Goal: Information Seeking & Learning: Learn about a topic

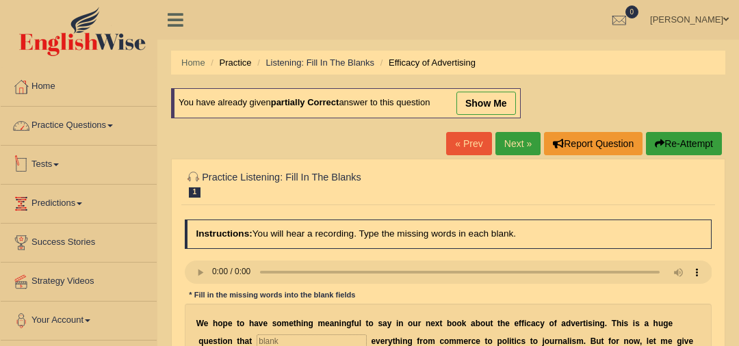
click at [106, 124] on link "Practice Questions" at bounding box center [79, 124] width 156 height 34
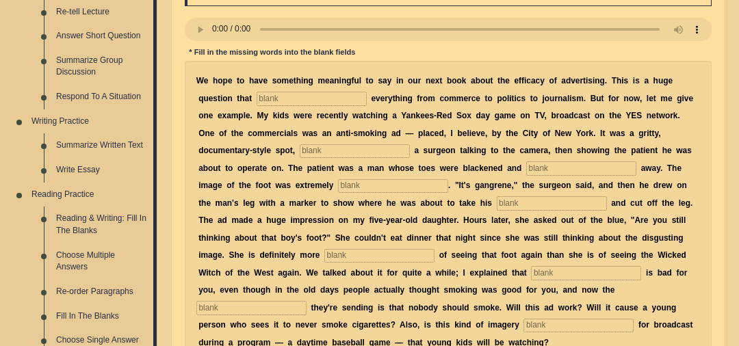
scroll to position [247, 0]
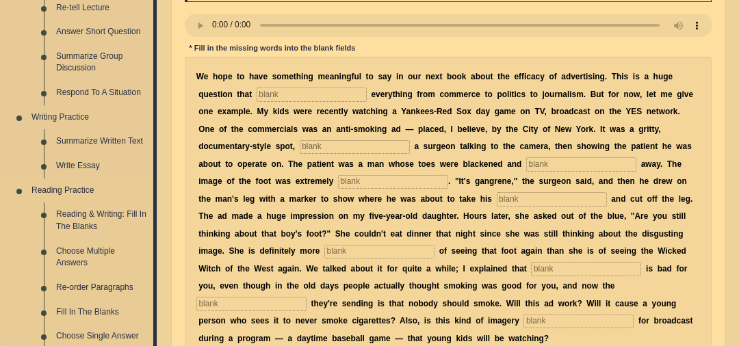
click at [106, 311] on link "Fill In The Blanks" at bounding box center [101, 312] width 103 height 25
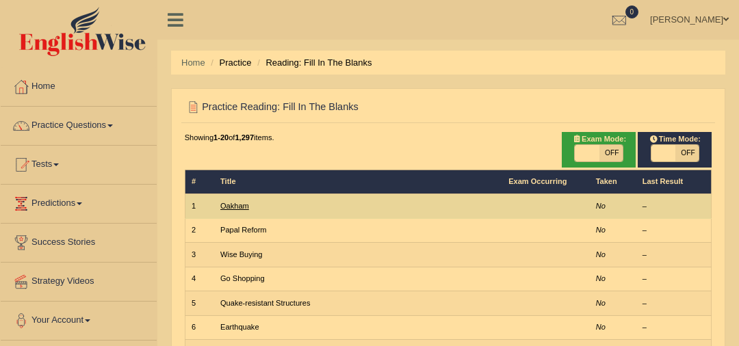
click at [240, 202] on link "Oakham" at bounding box center [234, 206] width 29 height 8
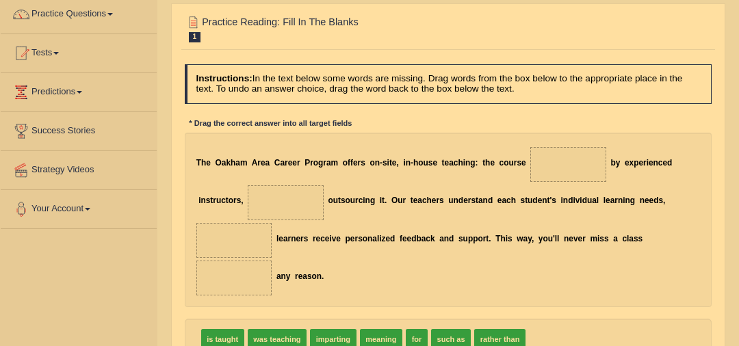
scroll to position [118, 0]
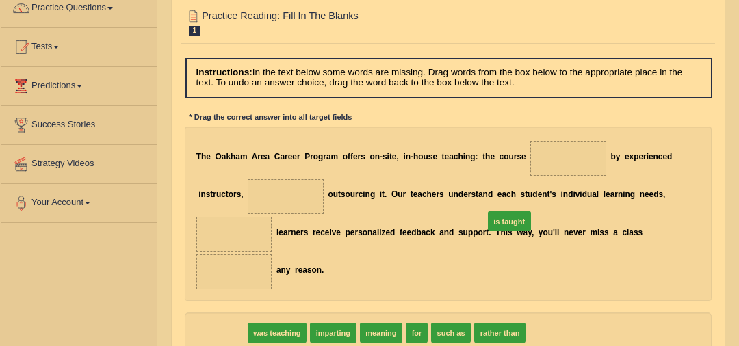
drag, startPoint x: 217, startPoint y: 293, endPoint x: 554, endPoint y: 162, distance: 362.1
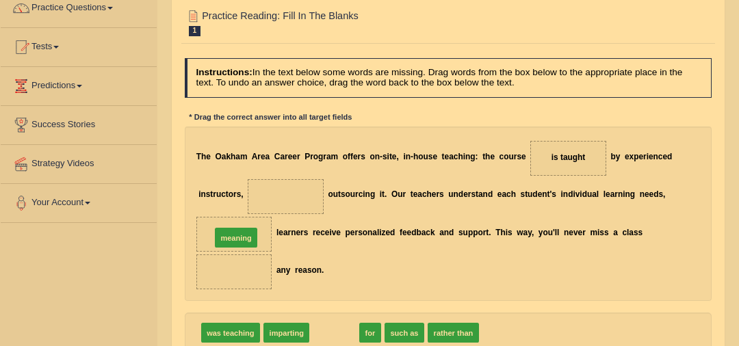
drag, startPoint x: 321, startPoint y: 284, endPoint x: 205, endPoint y: 173, distance: 160.2
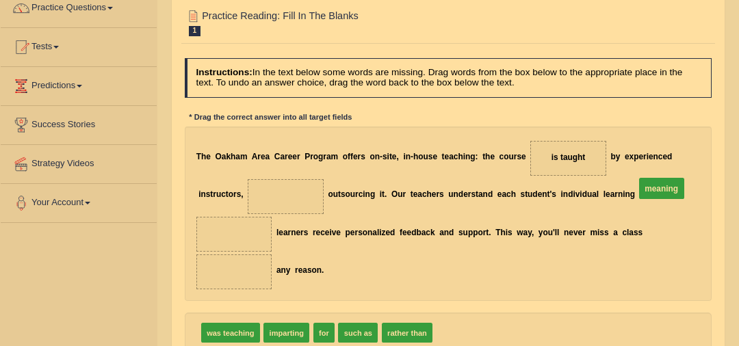
drag, startPoint x: 326, startPoint y: 196, endPoint x: 697, endPoint y: 194, distance: 370.3
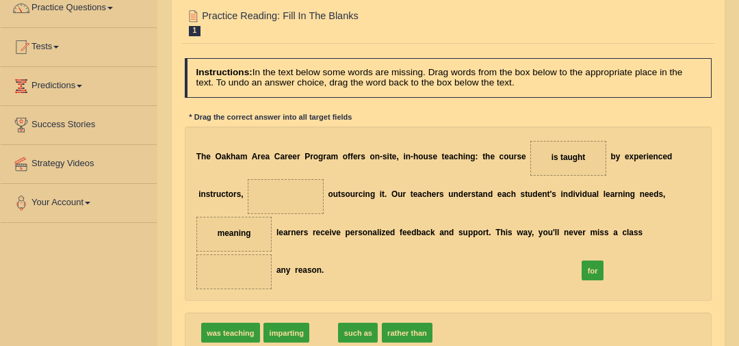
drag, startPoint x: 316, startPoint y: 300, endPoint x: 603, endPoint y: 228, distance: 296.3
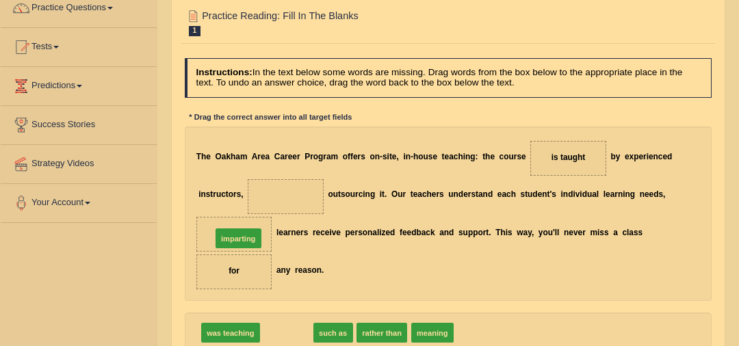
drag, startPoint x: 271, startPoint y: 289, endPoint x: 220, endPoint y: 181, distance: 119.1
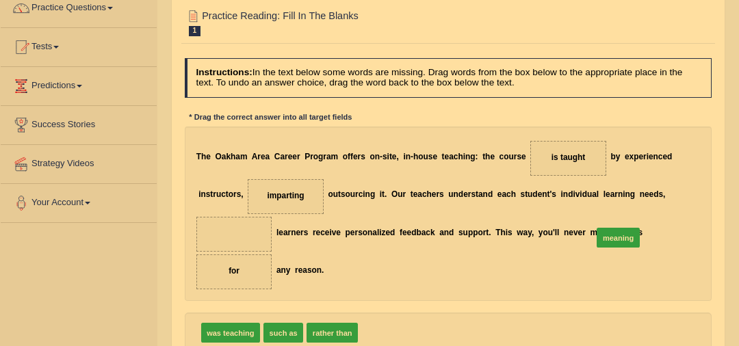
drag, startPoint x: 384, startPoint y: 298, endPoint x: 661, endPoint y: 186, distance: 298.8
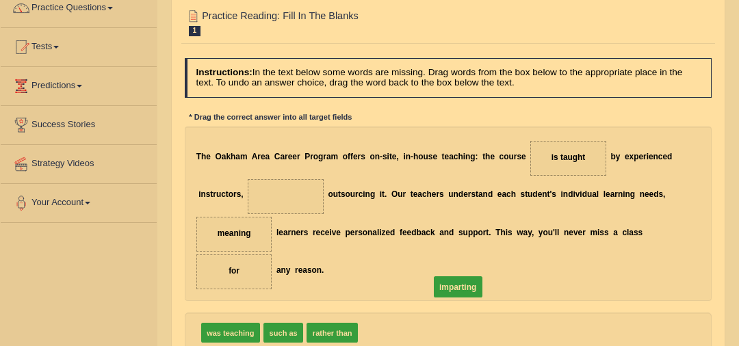
drag, startPoint x: 233, startPoint y: 199, endPoint x: 436, endPoint y: 309, distance: 230.9
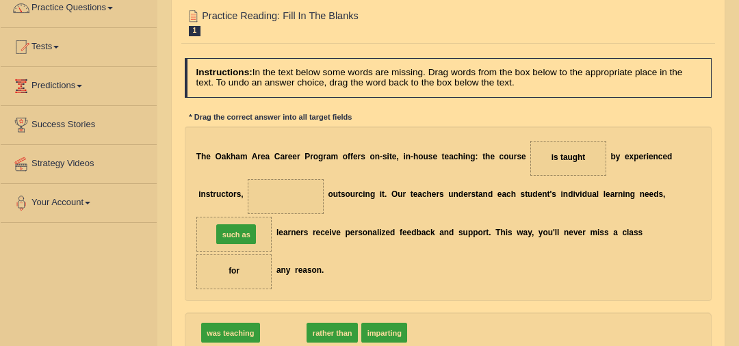
drag, startPoint x: 271, startPoint y: 290, endPoint x: 225, endPoint y: 183, distance: 116.8
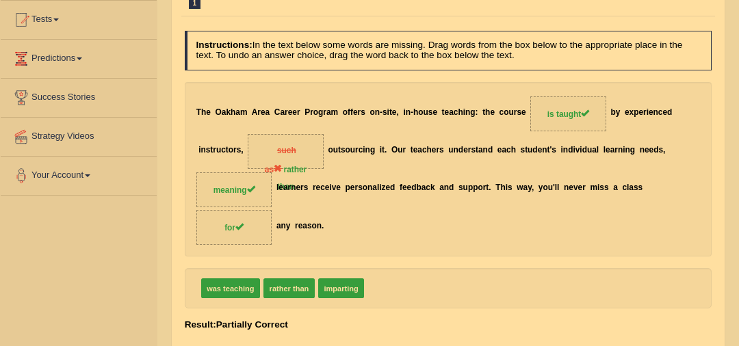
scroll to position [53, 0]
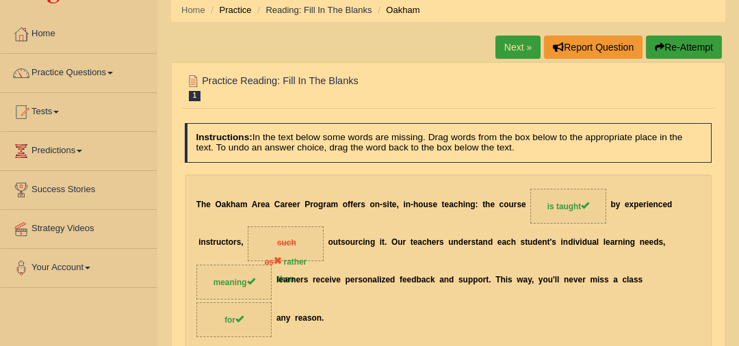
click at [517, 53] on link "Next »" at bounding box center [518, 47] width 45 height 23
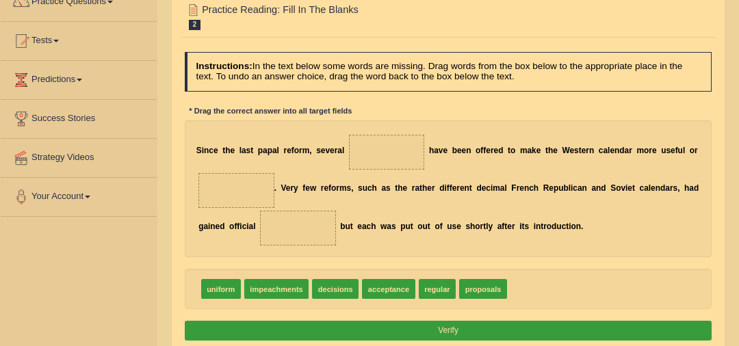
scroll to position [134, 0]
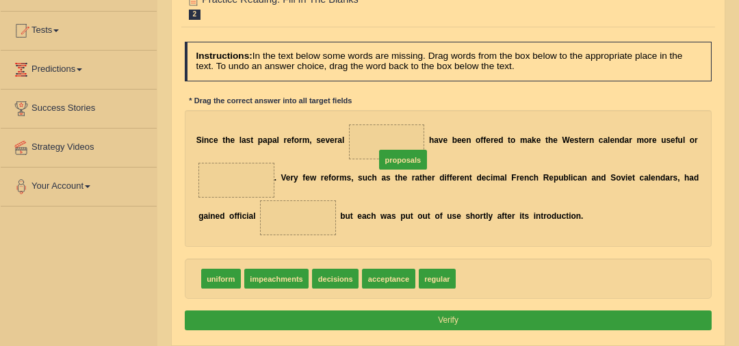
drag, startPoint x: 480, startPoint y: 278, endPoint x: 378, endPoint y: 131, distance: 178.5
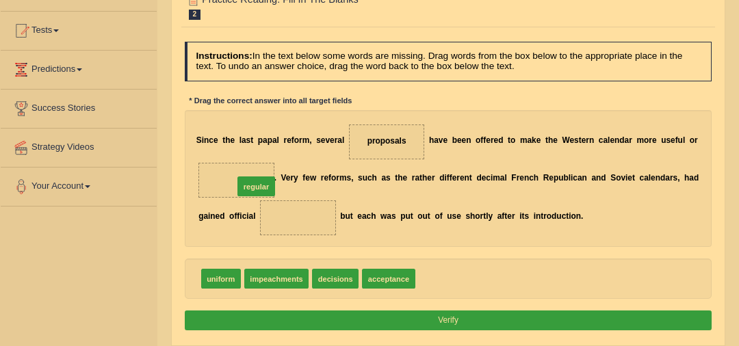
drag, startPoint x: 416, startPoint y: 265, endPoint x: 222, endPoint y: 169, distance: 216.1
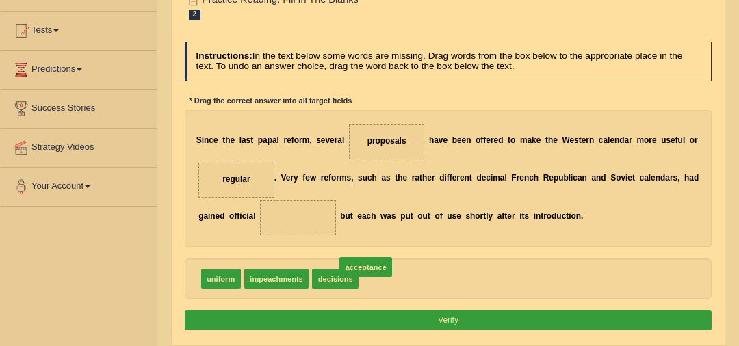
drag, startPoint x: 387, startPoint y: 271, endPoint x: 266, endPoint y: 209, distance: 136.2
click at [450, 330] on div "Instructions: In the text below some words are missing. Drag words from the box…" at bounding box center [447, 188] width 533 height 304
click at [457, 324] on button "Verify" at bounding box center [449, 321] width 528 height 20
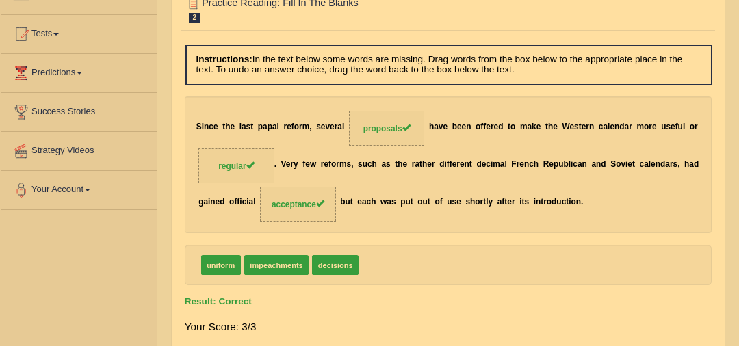
scroll to position [93, 0]
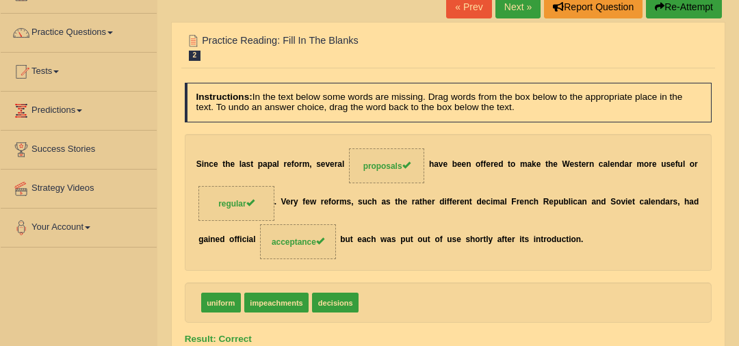
click at [508, 11] on link "Next »" at bounding box center [518, 6] width 45 height 23
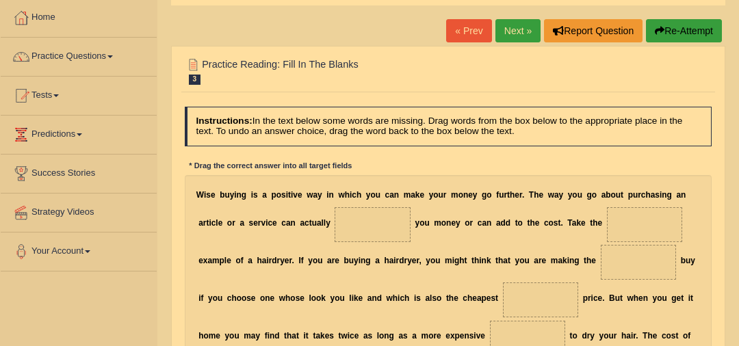
scroll to position [54, 0]
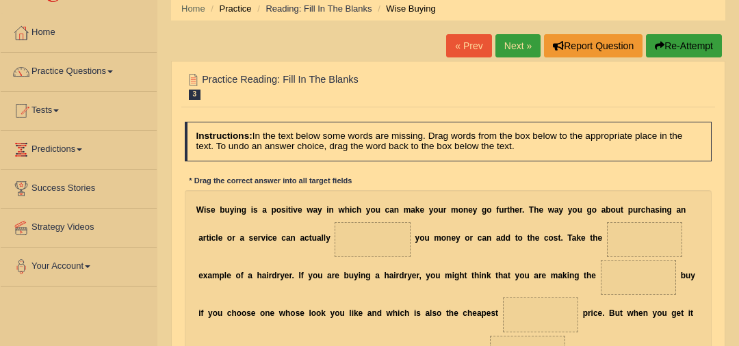
click at [514, 48] on link "Next »" at bounding box center [518, 45] width 45 height 23
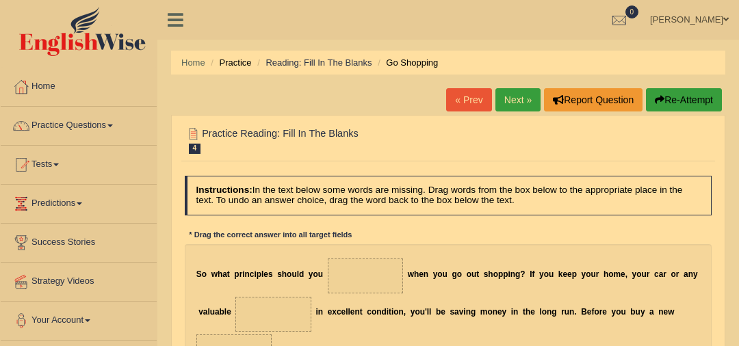
click at [519, 99] on link "Next »" at bounding box center [518, 99] width 45 height 23
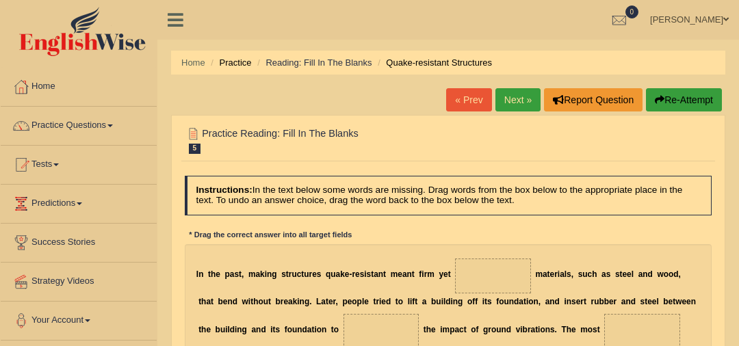
click at [515, 105] on link "Next »" at bounding box center [518, 99] width 45 height 23
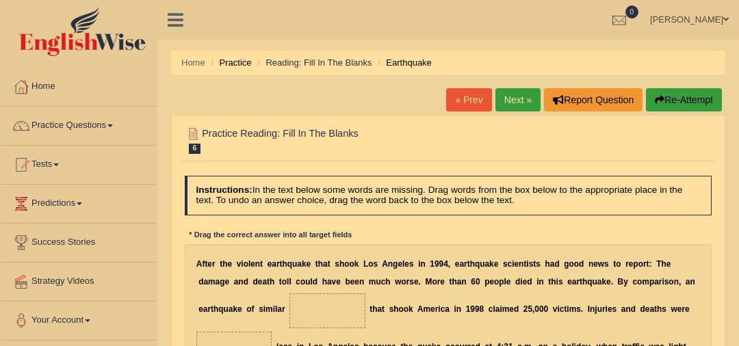
click at [525, 92] on link "Next »" at bounding box center [518, 99] width 45 height 23
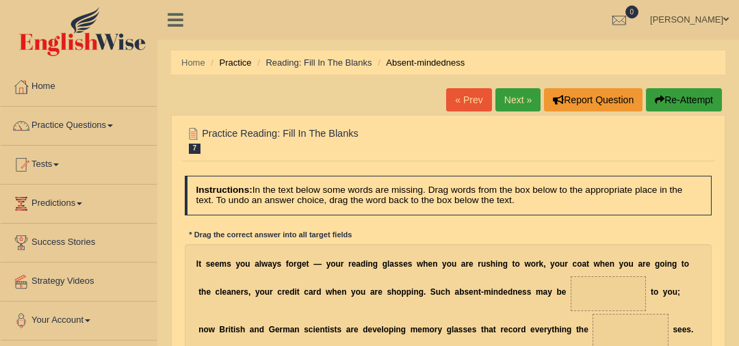
click at [511, 96] on link "Next »" at bounding box center [518, 99] width 45 height 23
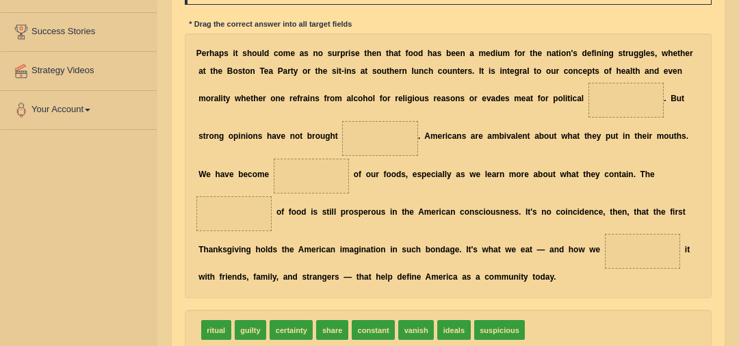
scroll to position [229, 0]
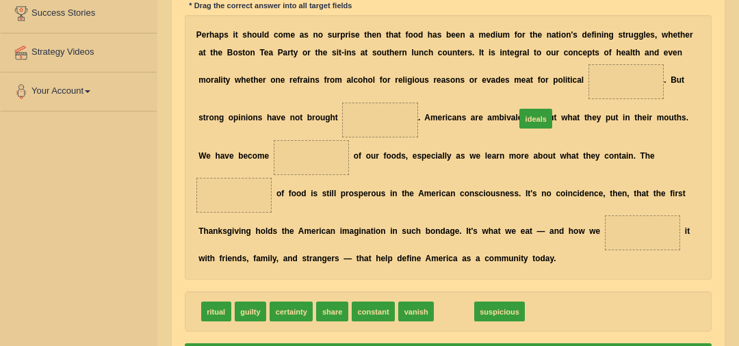
drag, startPoint x: 447, startPoint y: 294, endPoint x: 543, endPoint y: 64, distance: 249.4
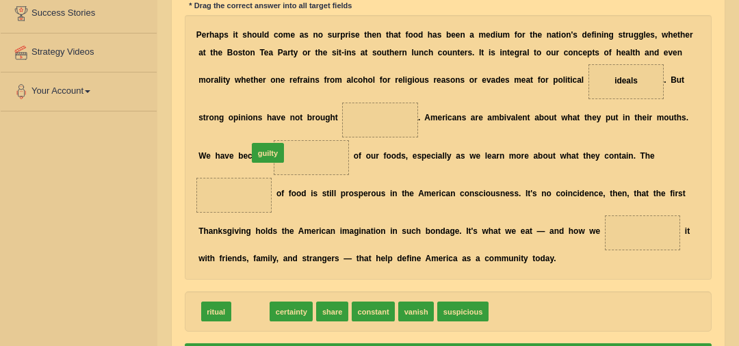
drag, startPoint x: 242, startPoint y: 294, endPoint x: 262, endPoint y: 107, distance: 188.0
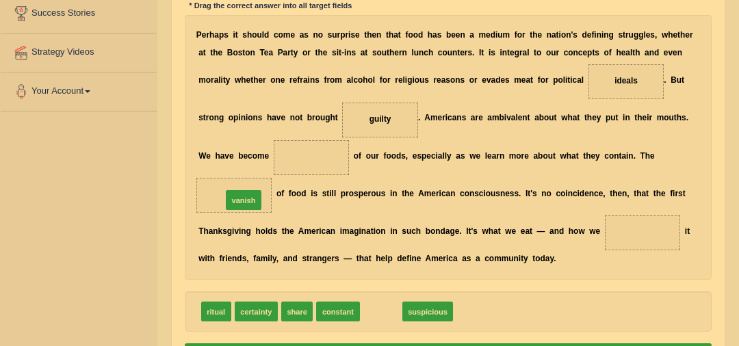
drag, startPoint x: 383, startPoint y: 293, endPoint x: 219, endPoint y: 151, distance: 216.4
click at [226, 190] on span "vanish" at bounding box center [244, 200] width 36 height 20
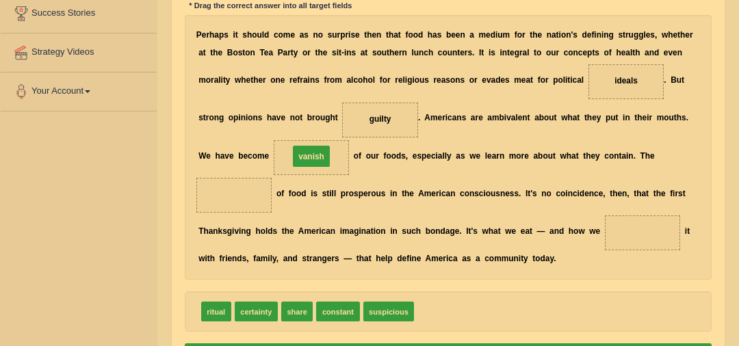
click at [293, 148] on span "vanish" at bounding box center [312, 156] width 38 height 21
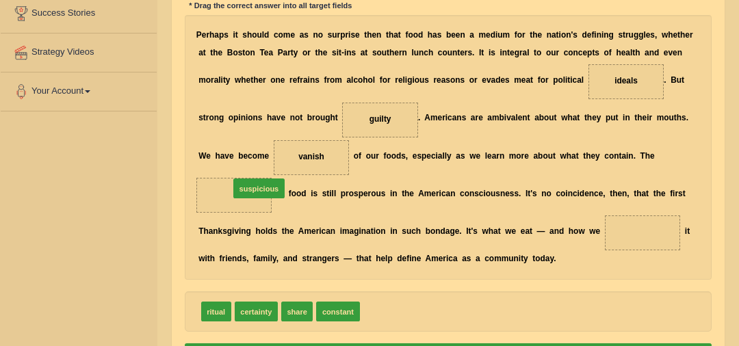
drag, startPoint x: 383, startPoint y: 285, endPoint x: 228, endPoint y: 140, distance: 212.6
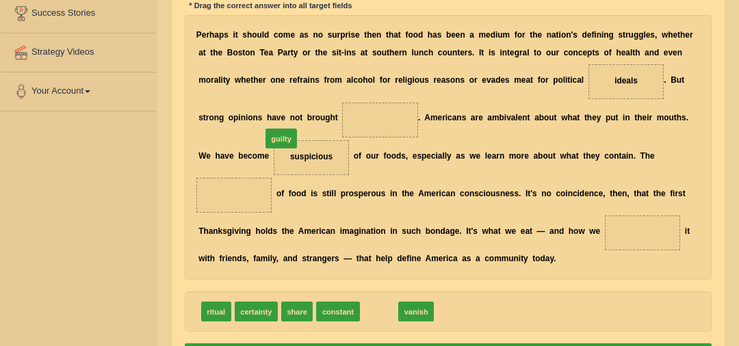
drag, startPoint x: 370, startPoint y: 284, endPoint x: 254, endPoint y: 77, distance: 237.2
click at [254, 77] on div "Instructions: In the text below some words are missing. Drag words from the box…" at bounding box center [447, 157] width 533 height 432
drag, startPoint x: 376, startPoint y: 287, endPoint x: 249, endPoint y: 57, distance: 263.1
click at [249, 57] on div "Instructions: In the text below some words are missing. Drag words from the box…" at bounding box center [447, 157] width 533 height 432
drag, startPoint x: 372, startPoint y: 292, endPoint x: 248, endPoint y: 61, distance: 262.1
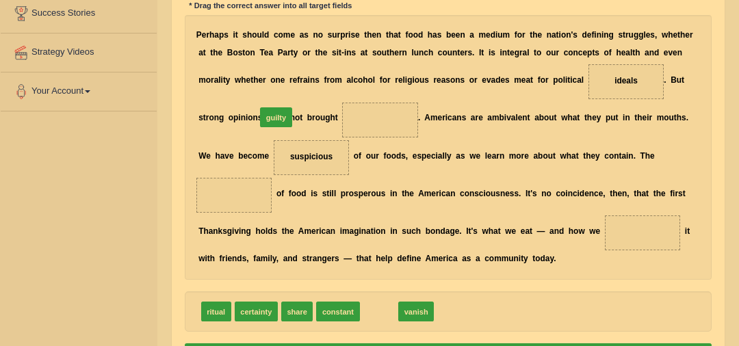
click at [248, 61] on div "Instructions: In the text below some words are missing. Drag words from the box…" at bounding box center [447, 157] width 533 height 432
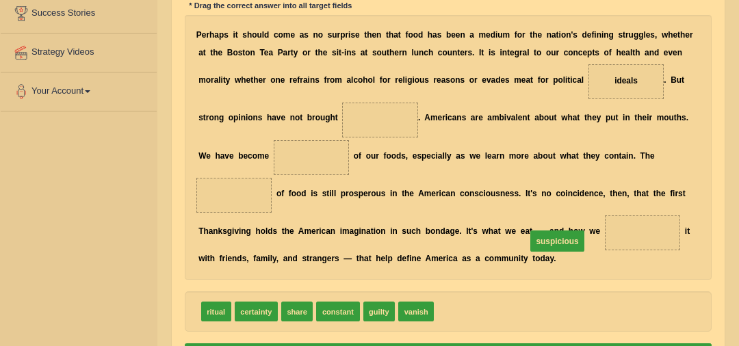
drag, startPoint x: 319, startPoint y: 184, endPoint x: 558, endPoint y: 295, distance: 263.3
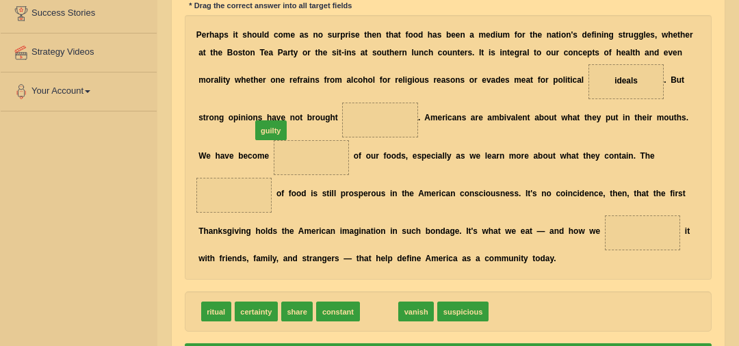
drag, startPoint x: 351, startPoint y: 268, endPoint x: 246, endPoint y: 76, distance: 219.3
click at [246, 76] on div "Instructions: In the text below some words are missing. Drag words from the box…" at bounding box center [447, 157] width 533 height 432
click at [375, 302] on span "guilty" at bounding box center [378, 312] width 31 height 20
drag, startPoint x: 375, startPoint y: 290, endPoint x: 237, endPoint y: 32, distance: 292.4
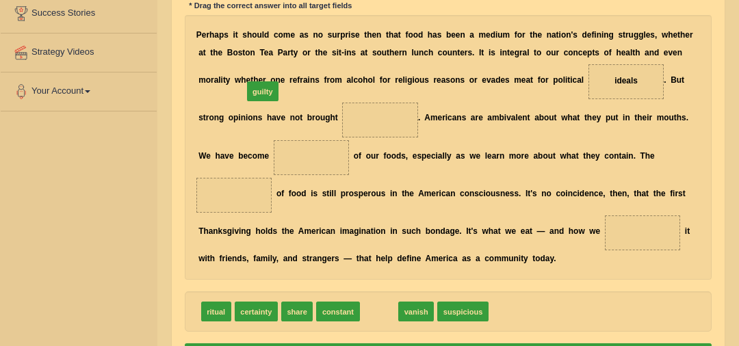
click at [237, 32] on div "Instructions: In the text below some words are missing. Drag words from the box…" at bounding box center [447, 157] width 533 height 432
click at [342, 132] on span at bounding box center [380, 120] width 76 height 35
click at [342, 126] on span at bounding box center [380, 120] width 76 height 35
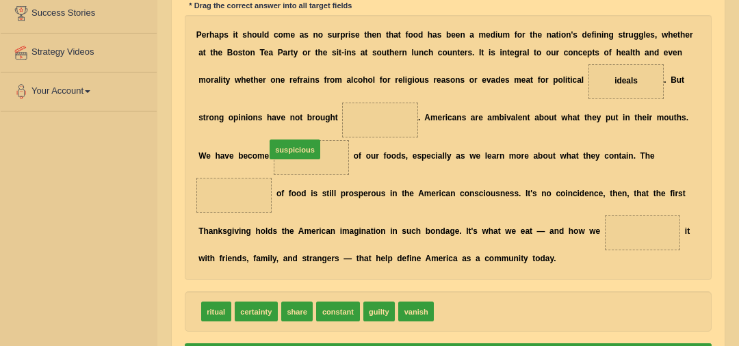
drag, startPoint x: 437, startPoint y: 285, endPoint x: 254, endPoint y: 104, distance: 258.0
click at [359, 116] on span "suspicious" at bounding box center [380, 119] width 42 height 10
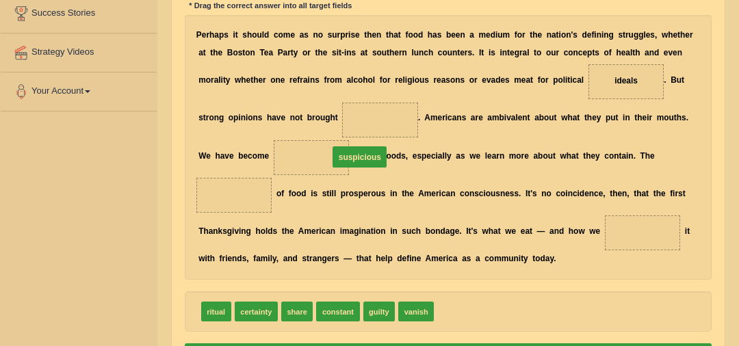
drag, startPoint x: 266, startPoint y: 116, endPoint x: 237, endPoint y: 159, distance: 51.8
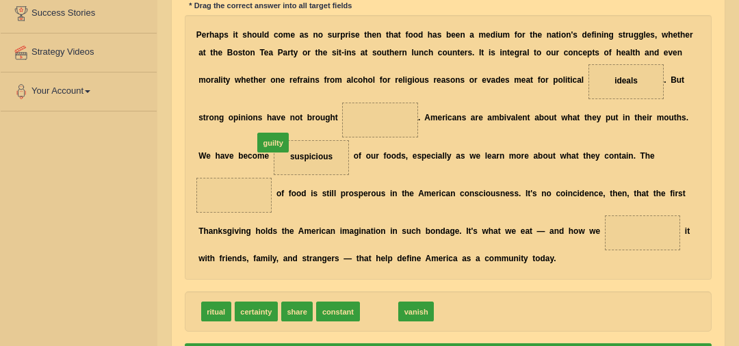
drag, startPoint x: 370, startPoint y: 292, endPoint x: 247, endPoint y: 95, distance: 231.5
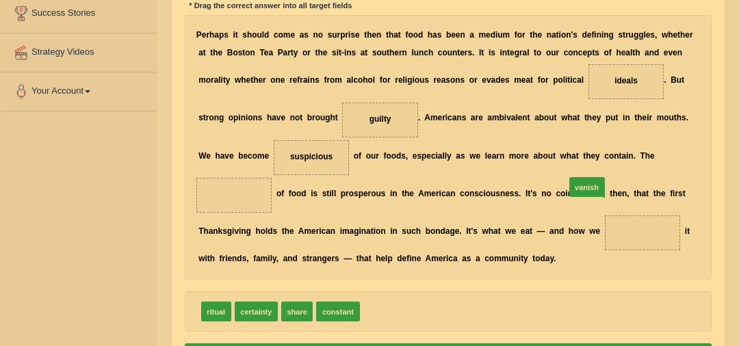
drag, startPoint x: 368, startPoint y: 291, endPoint x: 611, endPoint y: 145, distance: 282.8
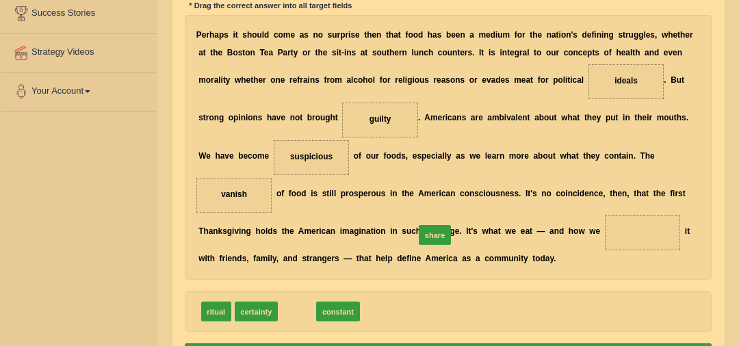
drag, startPoint x: 294, startPoint y: 290, endPoint x: 443, endPoint y: 206, distance: 171.3
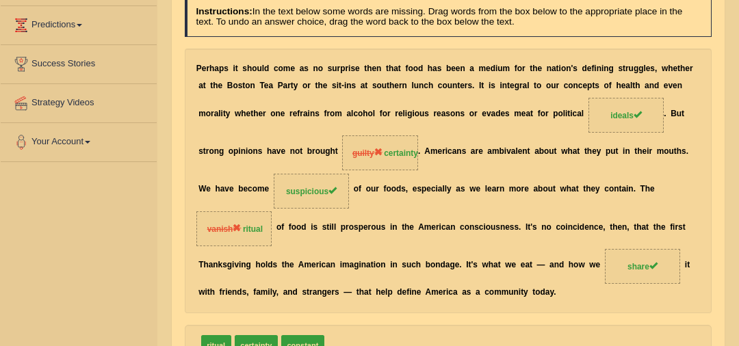
scroll to position [88, 0]
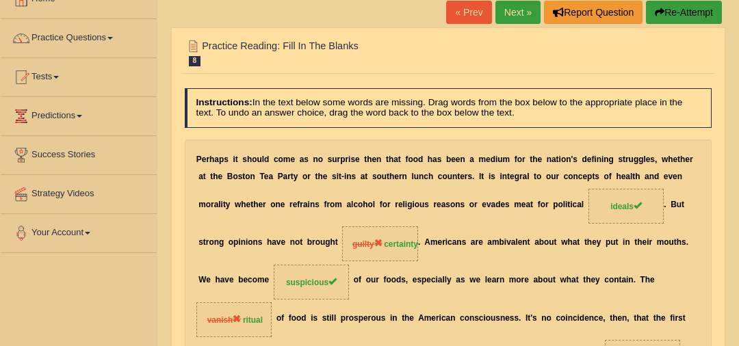
click at [519, 14] on link "Next »" at bounding box center [518, 12] width 45 height 23
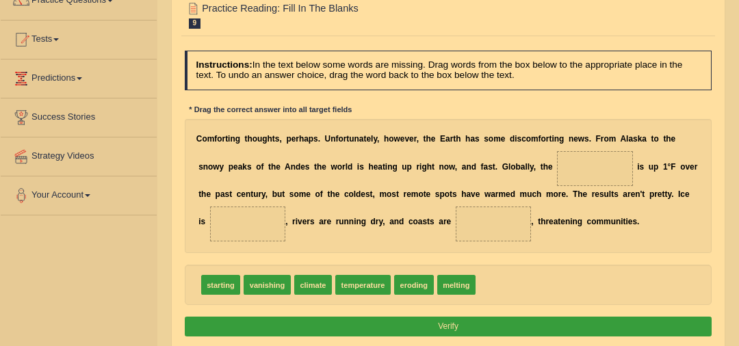
scroll to position [131, 0]
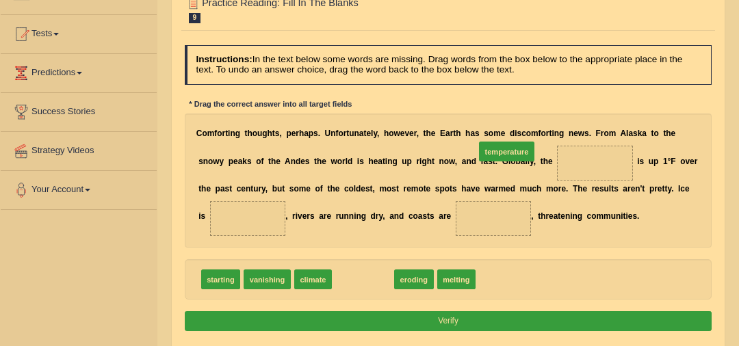
drag, startPoint x: 352, startPoint y: 298, endPoint x: 521, endPoint y: 149, distance: 225.5
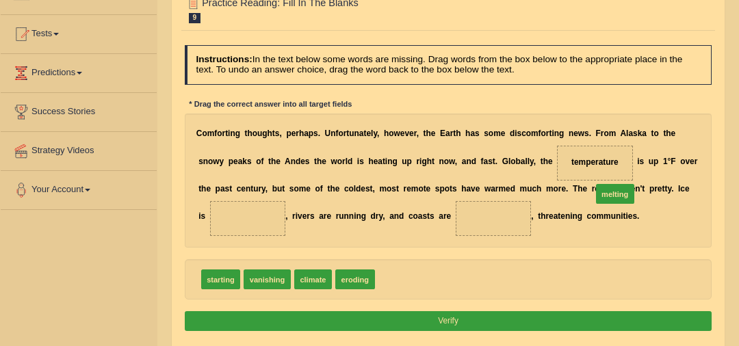
drag, startPoint x: 389, startPoint y: 307, endPoint x: 645, endPoint y: 203, distance: 276.1
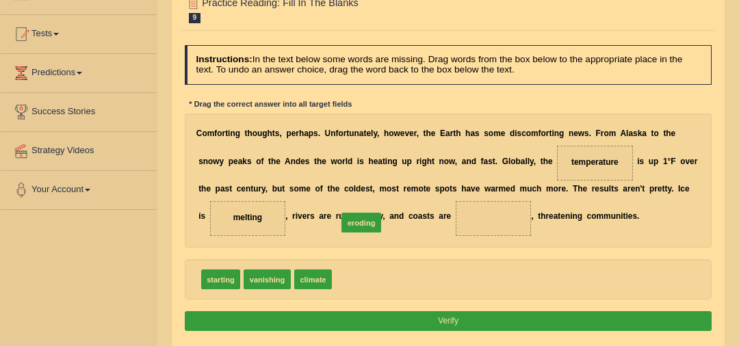
drag, startPoint x: 357, startPoint y: 300, endPoint x: 376, endPoint y: 221, distance: 81.7
click at [564, 327] on div "Instructions: In the text below some words are missing. Drag words from the box…" at bounding box center [447, 190] width 533 height 301
click at [572, 331] on button "Verify" at bounding box center [449, 321] width 528 height 20
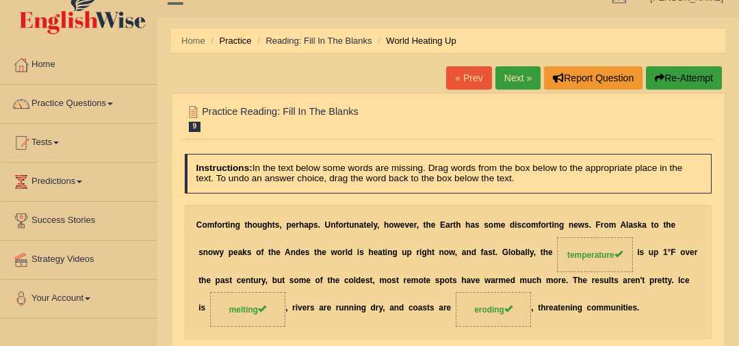
scroll to position [0, 0]
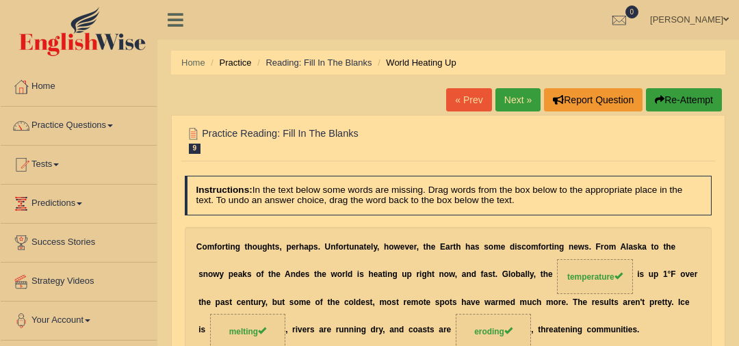
click at [508, 104] on link "Next »" at bounding box center [518, 99] width 45 height 23
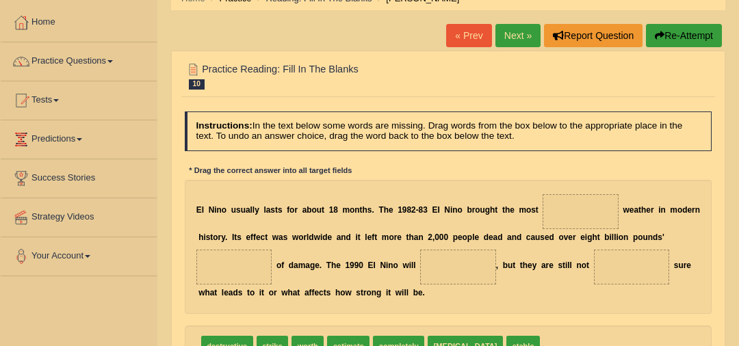
scroll to position [70, 0]
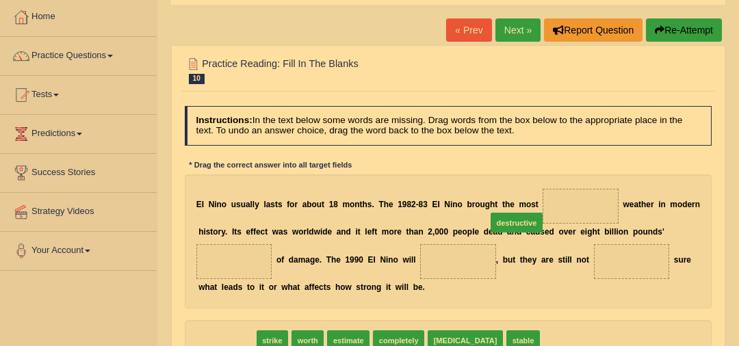
drag, startPoint x: 268, startPoint y: 312, endPoint x: 576, endPoint y: 198, distance: 329.2
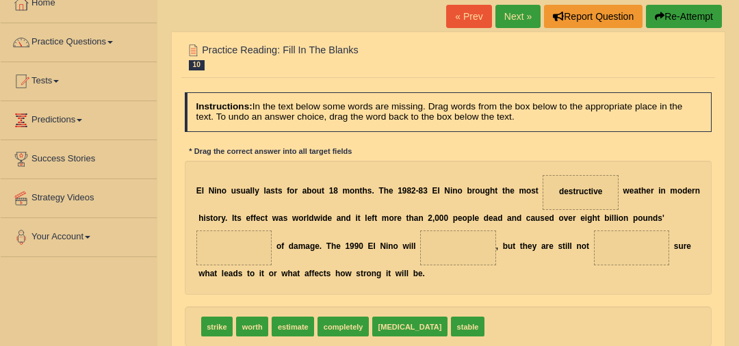
scroll to position [84, 0]
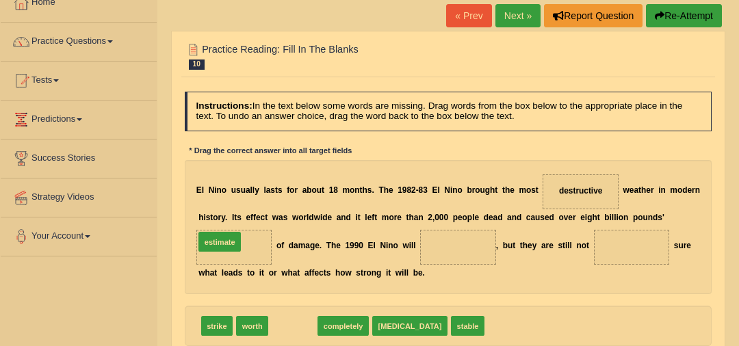
drag, startPoint x: 277, startPoint y: 305, endPoint x: 216, endPoint y: 225, distance: 100.6
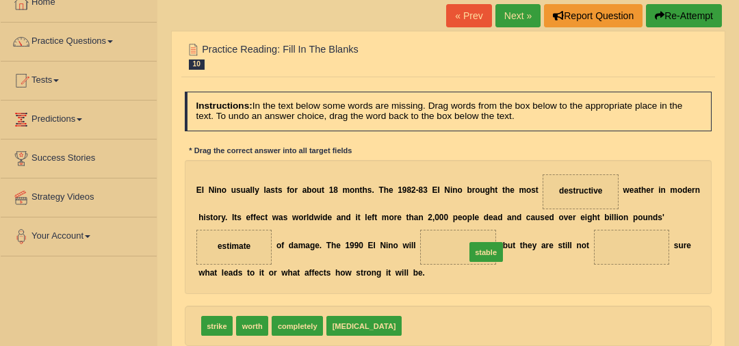
drag, startPoint x: 398, startPoint y: 303, endPoint x: 459, endPoint y: 241, distance: 86.6
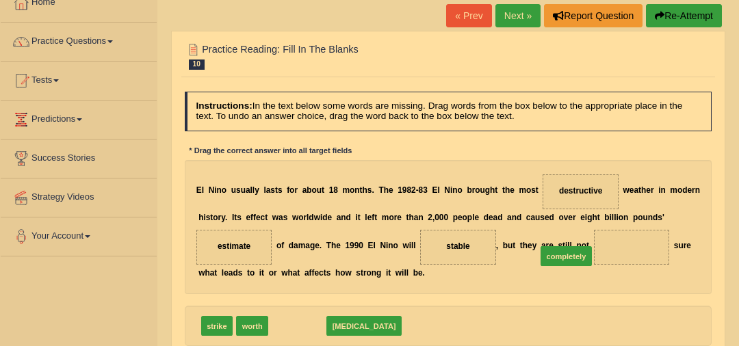
drag, startPoint x: 300, startPoint y: 324, endPoint x: 634, endPoint y: 240, distance: 344.0
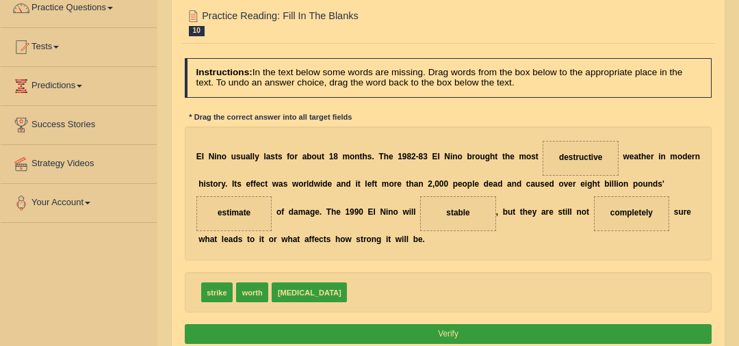
scroll to position [133, 0]
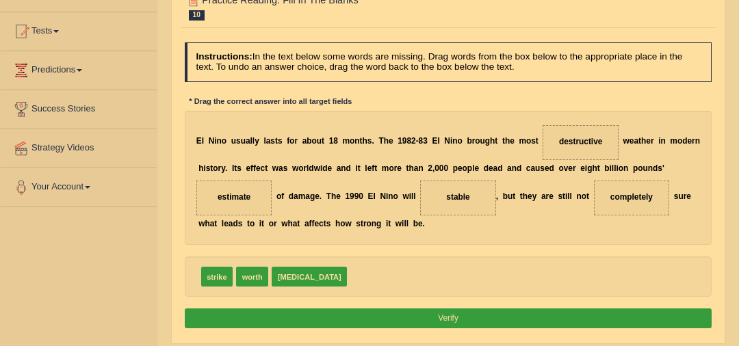
click at [504, 313] on button "Verify" at bounding box center [449, 319] width 528 height 20
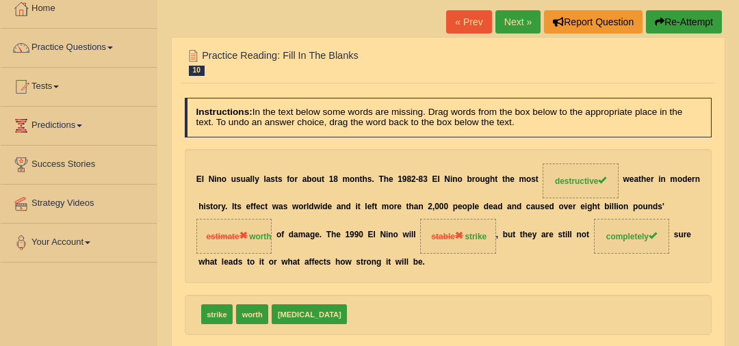
scroll to position [0, 0]
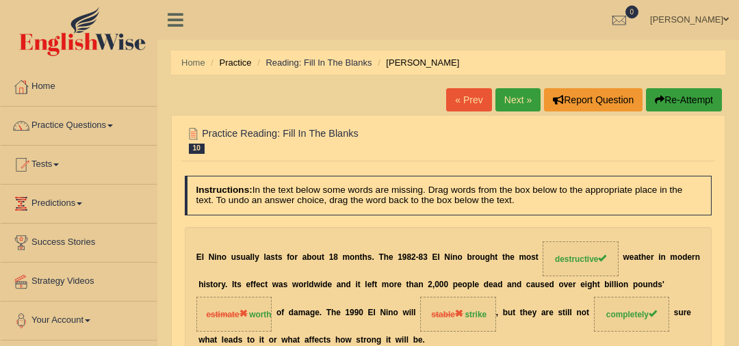
click at [519, 96] on link "Next »" at bounding box center [518, 99] width 45 height 23
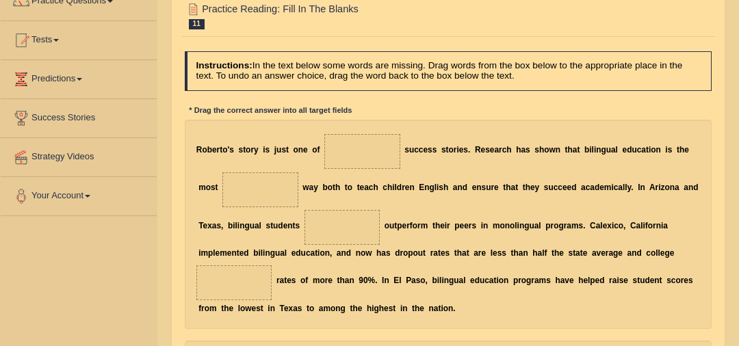
click at [483, 326] on div "R [PERSON_NAME] ' s s t o r y i s j u s t o n e o f s u c c e s s s t o r i e s…" at bounding box center [449, 224] width 528 height 209
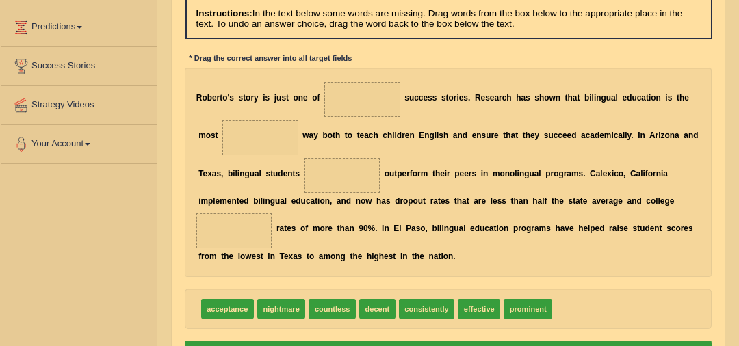
scroll to position [211, 0]
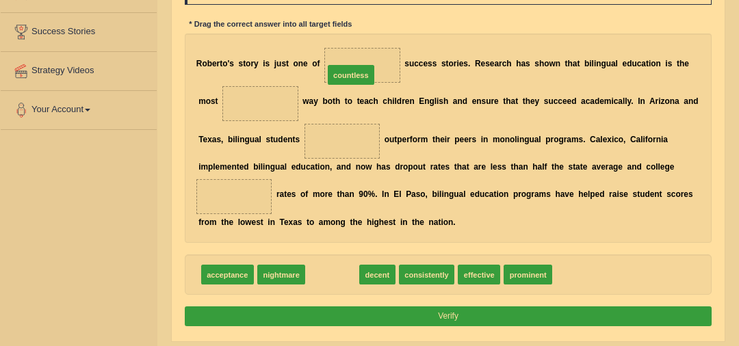
drag, startPoint x: 335, startPoint y: 270, endPoint x: 357, endPoint y: 32, distance: 239.2
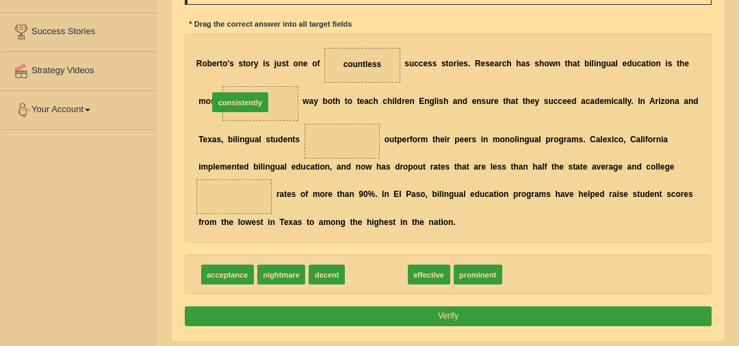
drag, startPoint x: 363, startPoint y: 244, endPoint x: 234, endPoint y: 71, distance: 215.7
click at [234, 71] on div "Instructions: In the text below some words are missing. Drag words from the box…" at bounding box center [447, 148] width 533 height 376
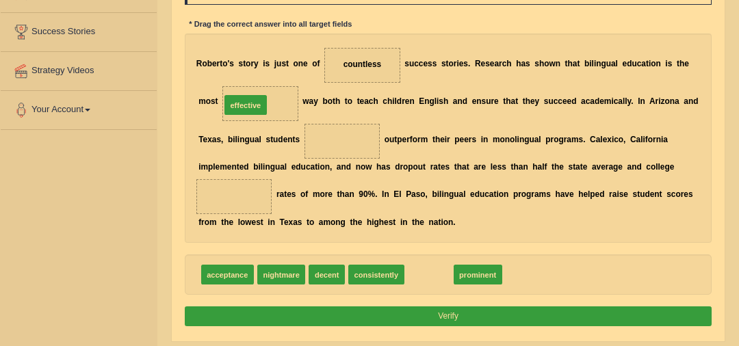
drag, startPoint x: 424, startPoint y: 277, endPoint x: 205, endPoint y: 74, distance: 297.8
click at [205, 74] on div "Instructions: In the text below some words are missing. Drag words from the box…" at bounding box center [447, 148] width 533 height 376
drag, startPoint x: 422, startPoint y: 274, endPoint x: 204, endPoint y: 55, distance: 309.3
click at [204, 55] on div "Instructions: In the text below some words are missing. Drag words from the box…" at bounding box center [447, 148] width 533 height 376
drag, startPoint x: 410, startPoint y: 267, endPoint x: 227, endPoint y: 101, distance: 247.1
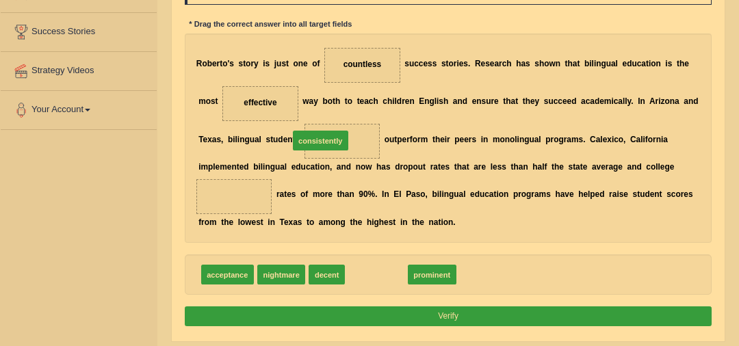
drag, startPoint x: 370, startPoint y: 271, endPoint x: 299, endPoint y: 110, distance: 176.2
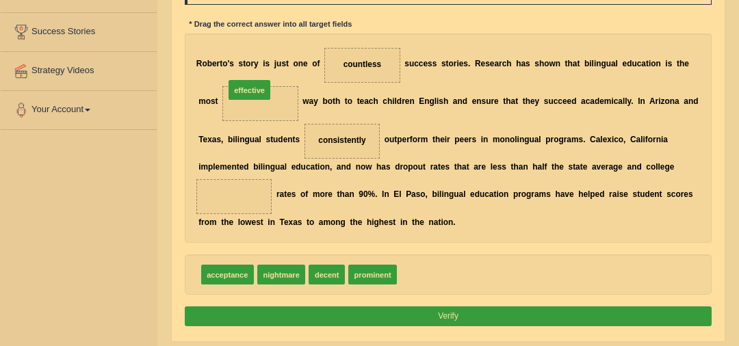
drag, startPoint x: 411, startPoint y: 272, endPoint x: 209, endPoint y: 55, distance: 296.4
click at [209, 55] on div "Instructions: In the text below some words are missing. Drag words from the box…" at bounding box center [447, 148] width 533 height 376
drag, startPoint x: 406, startPoint y: 273, endPoint x: 225, endPoint y: 92, distance: 255.5
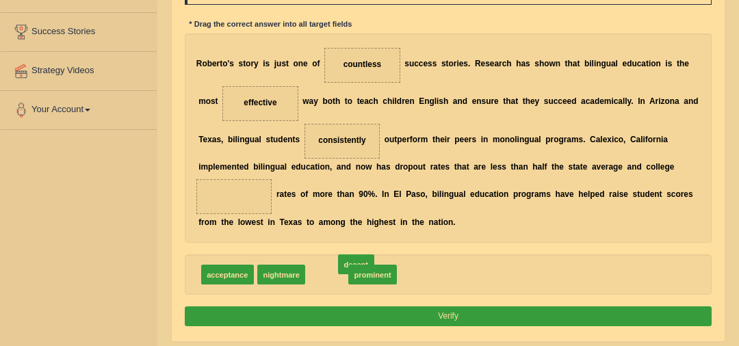
drag, startPoint x: 316, startPoint y: 270, endPoint x: 350, endPoint y: 259, distance: 36.1
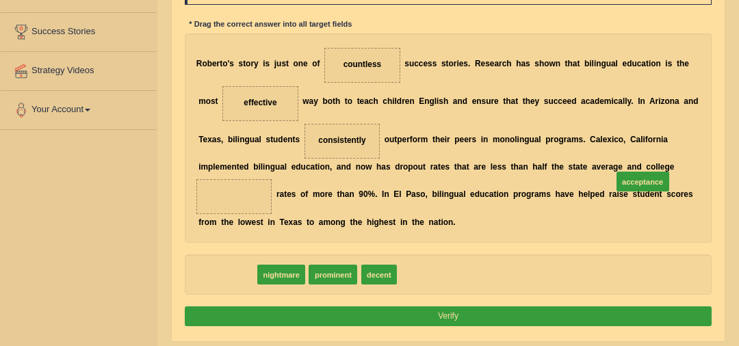
drag, startPoint x: 231, startPoint y: 274, endPoint x: 728, endPoint y: 162, distance: 509.3
click at [728, 162] on div "Home Practice Reading: Fill In The Blanks Bilingual Education « Prev Next » Rep…" at bounding box center [448, 131] width 582 height 684
drag, startPoint x: 268, startPoint y: 252, endPoint x: 650, endPoint y: 172, distance: 390.7
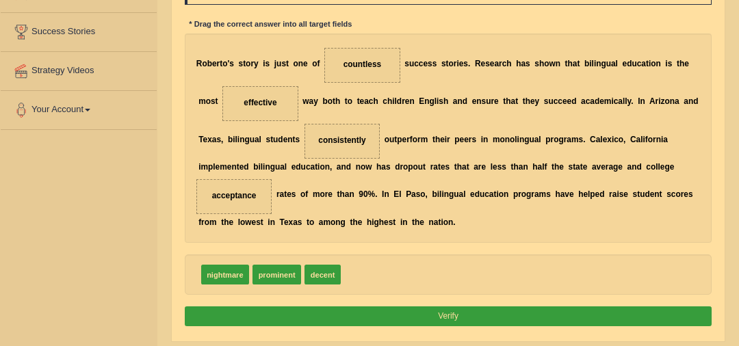
click at [535, 307] on button "Verify" at bounding box center [449, 317] width 528 height 20
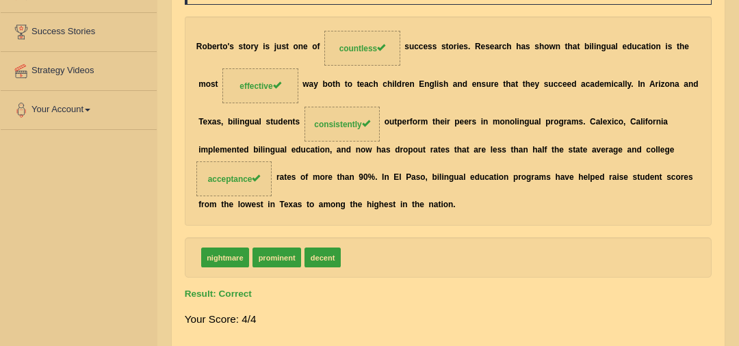
scroll to position [0, 0]
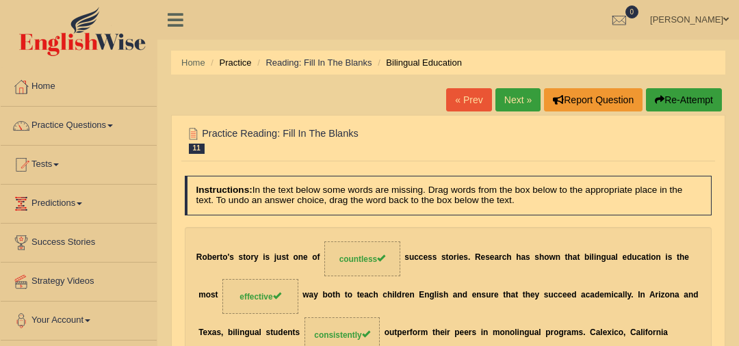
click at [520, 99] on link "Next »" at bounding box center [518, 99] width 45 height 23
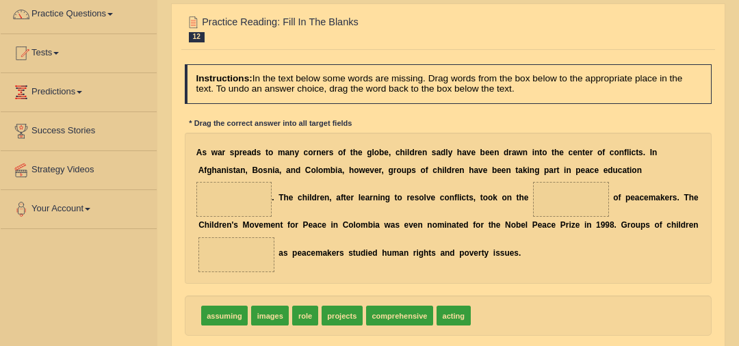
scroll to position [113, 0]
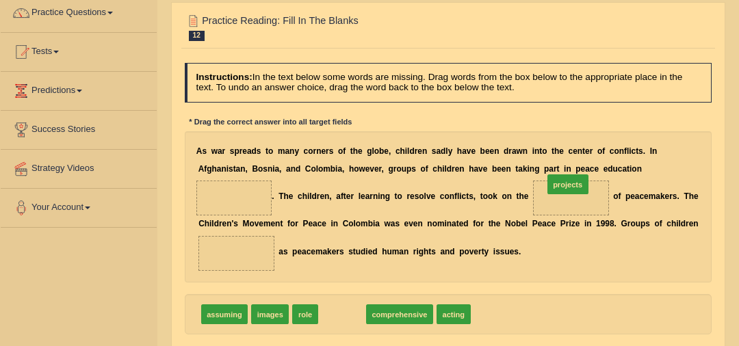
drag, startPoint x: 335, startPoint y: 335, endPoint x: 611, endPoint y: 180, distance: 316.2
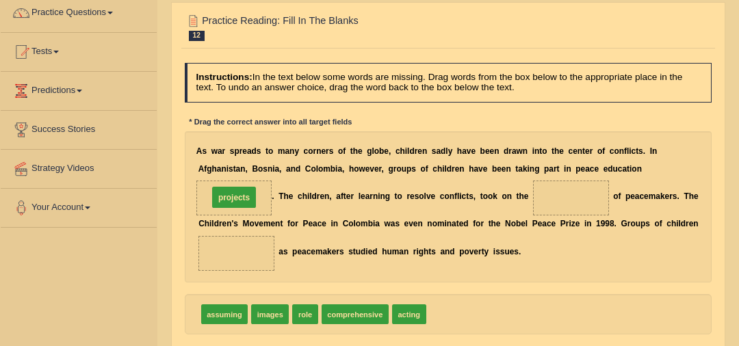
click at [272, 181] on span "projects" at bounding box center [234, 198] width 76 height 35
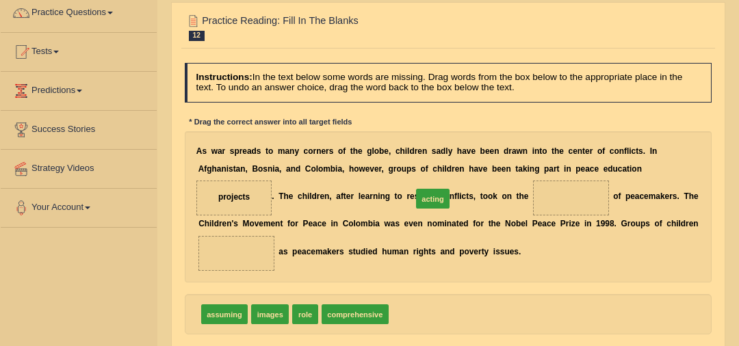
drag, startPoint x: 397, startPoint y: 330, endPoint x: 425, endPoint y: 194, distance: 139.1
drag, startPoint x: 424, startPoint y: 214, endPoint x: 459, endPoint y: 354, distance: 144.6
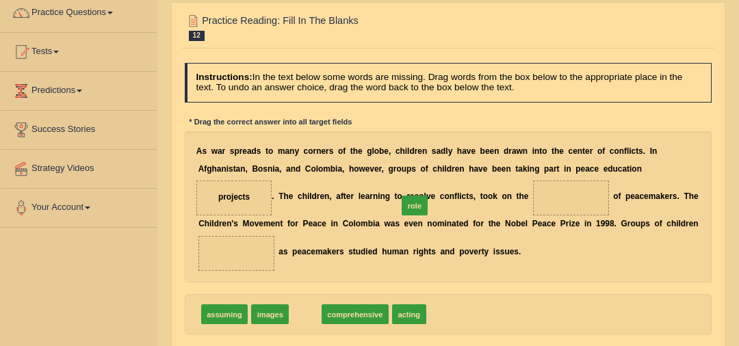
drag, startPoint x: 303, startPoint y: 335, endPoint x: 433, endPoint y: 195, distance: 191.3
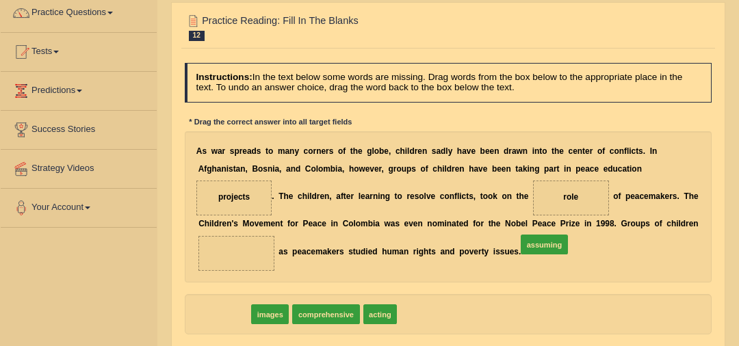
drag, startPoint x: 220, startPoint y: 328, endPoint x: 596, endPoint y: 246, distance: 385.3
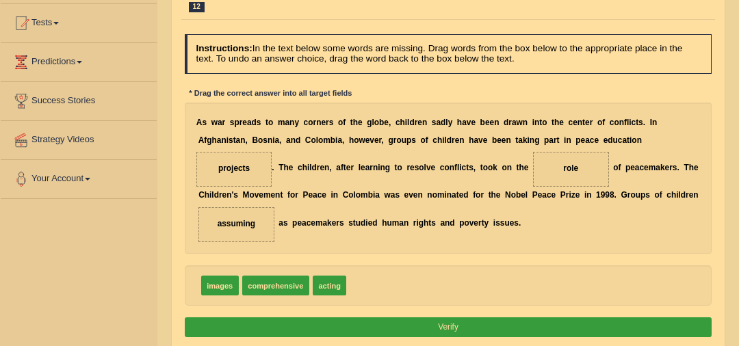
scroll to position [162, 0]
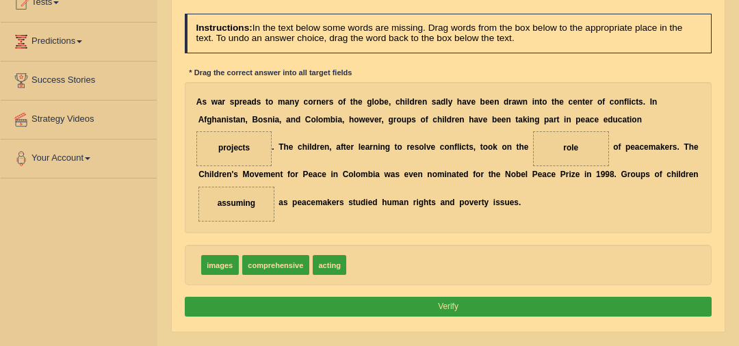
click at [470, 317] on button "Verify" at bounding box center [449, 307] width 528 height 20
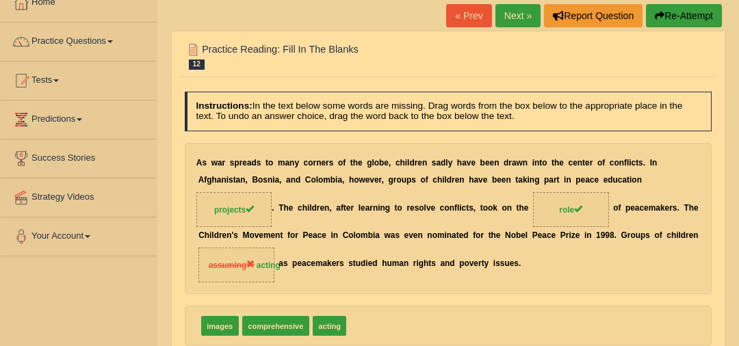
scroll to position [81, 0]
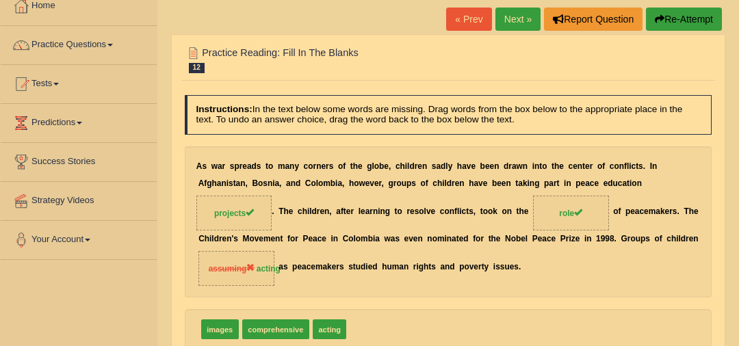
click at [519, 16] on link "Next »" at bounding box center [518, 19] width 45 height 23
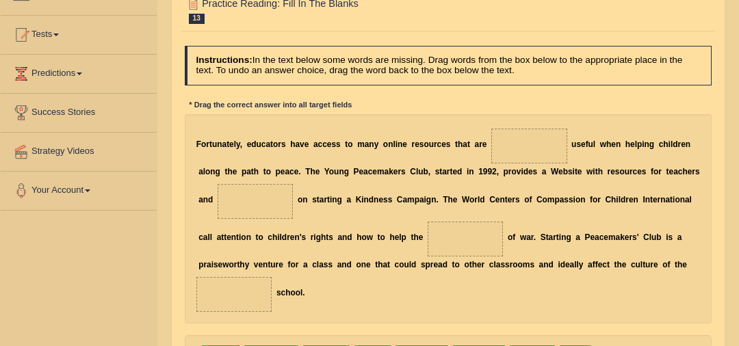
scroll to position [131, 0]
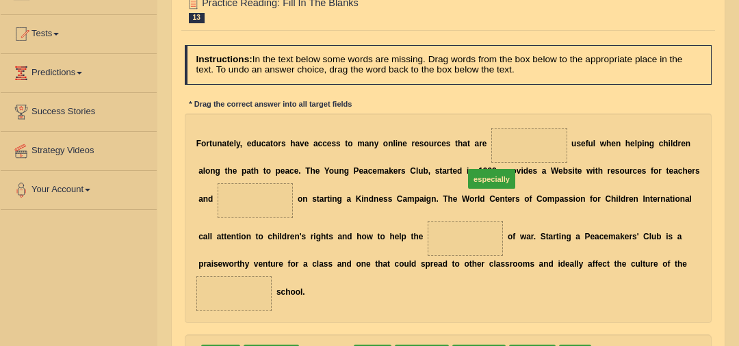
drag, startPoint x: 328, startPoint y: 336, endPoint x: 522, endPoint y: 129, distance: 283.7
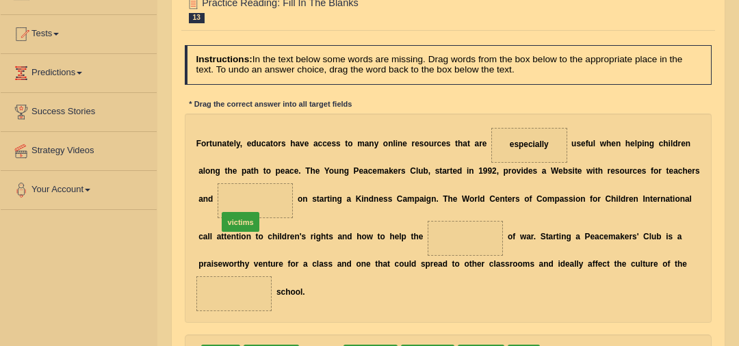
drag, startPoint x: 312, startPoint y: 336, endPoint x: 218, endPoint y: 177, distance: 184.4
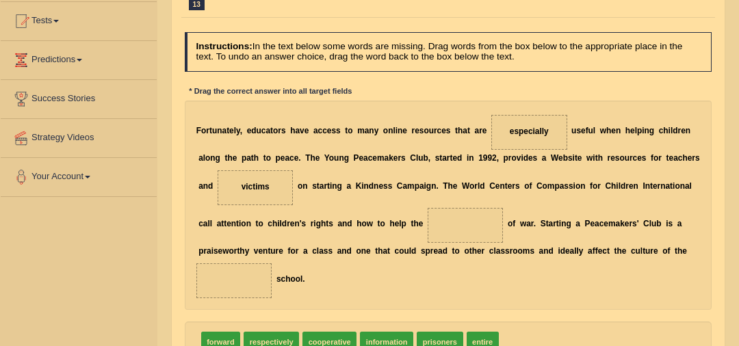
scroll to position [145, 0]
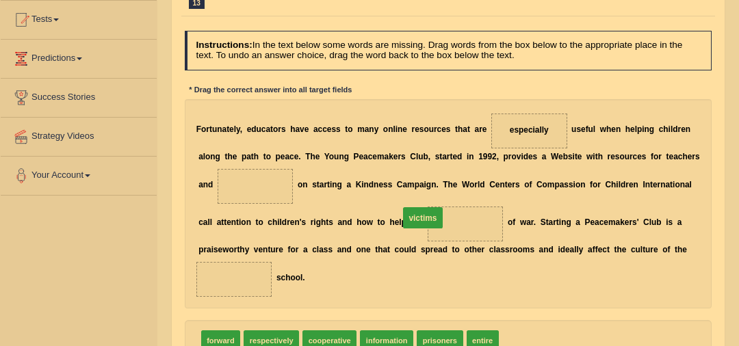
drag, startPoint x: 251, startPoint y: 185, endPoint x: 417, endPoint y: 224, distance: 170.3
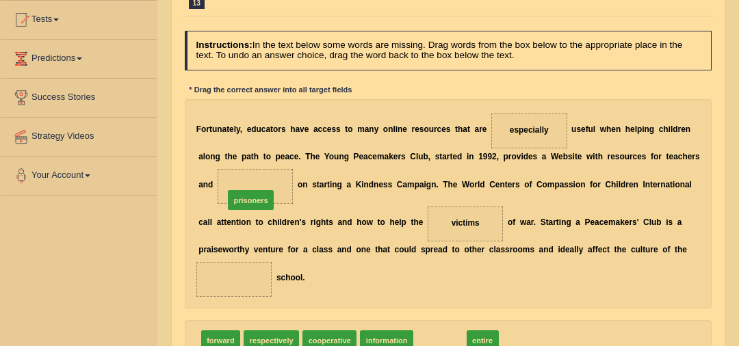
drag, startPoint x: 423, startPoint y: 318, endPoint x: 201, endPoint y: 153, distance: 276.9
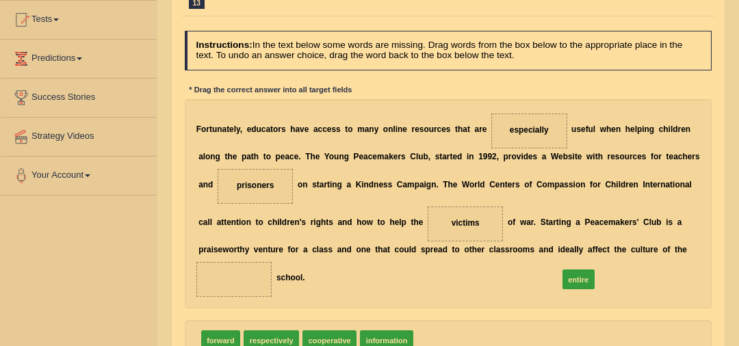
drag, startPoint x: 429, startPoint y: 325, endPoint x: 624, endPoint y: 259, distance: 205.2
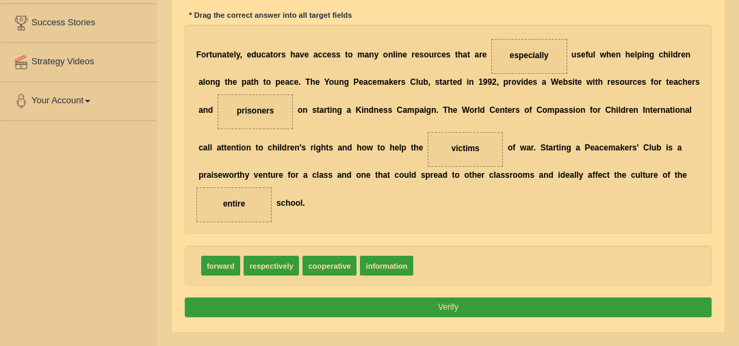
scroll to position [244, 0]
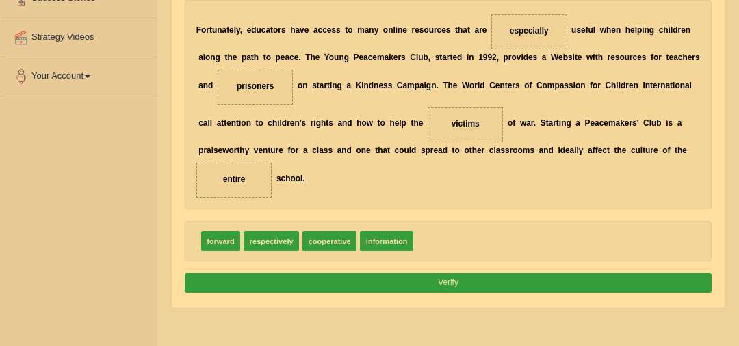
click at [545, 273] on button "Verify" at bounding box center [449, 283] width 528 height 20
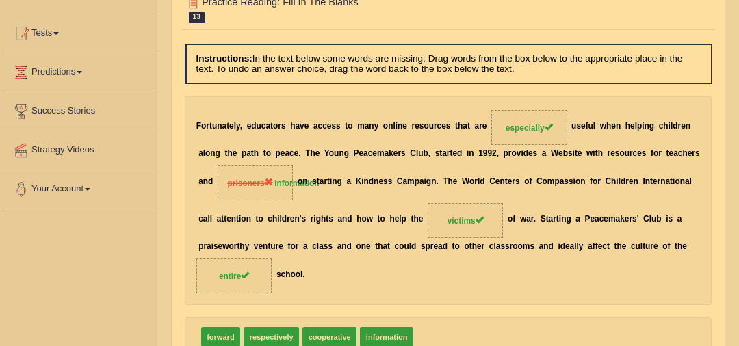
scroll to position [44, 0]
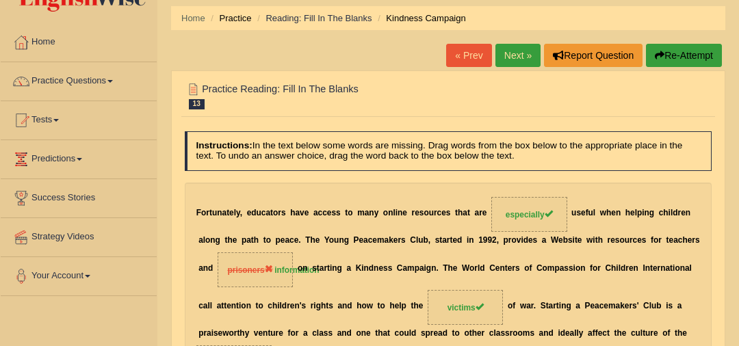
click at [525, 53] on link "Next »" at bounding box center [518, 55] width 45 height 23
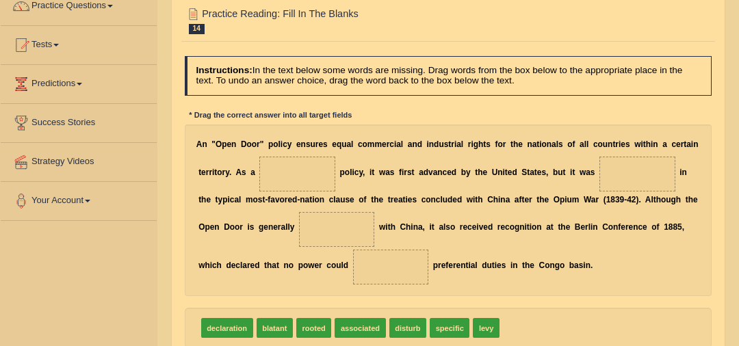
scroll to position [124, 0]
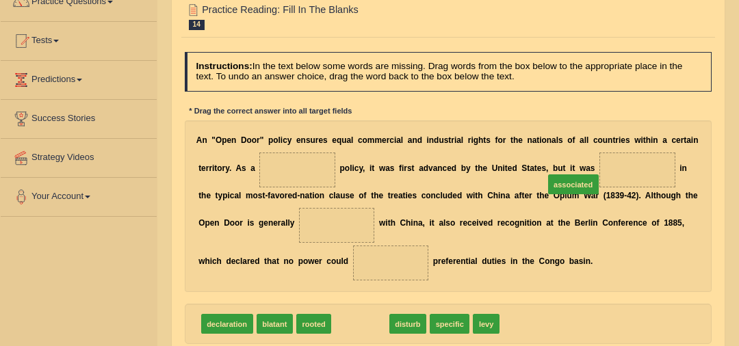
drag, startPoint x: 354, startPoint y: 324, endPoint x: 604, endPoint y: 160, distance: 299.6
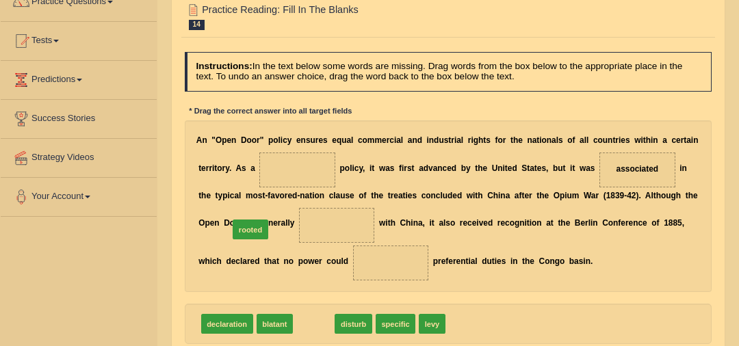
drag, startPoint x: 314, startPoint y: 322, endPoint x: 234, endPoint y: 205, distance: 141.2
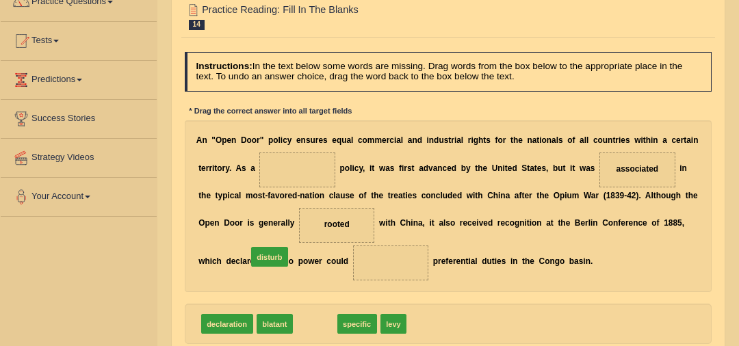
drag, startPoint x: 309, startPoint y: 320, endPoint x: 256, endPoint y: 242, distance: 95.1
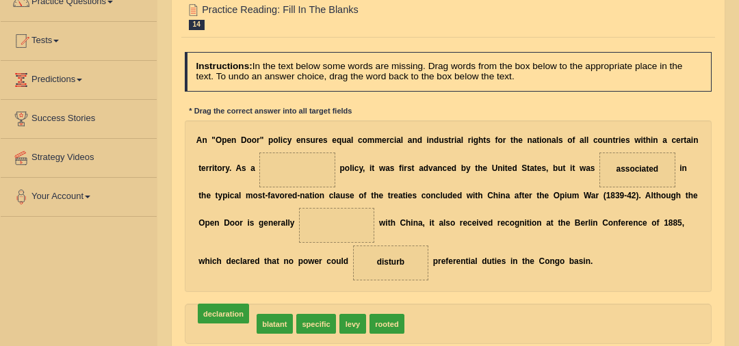
drag, startPoint x: 240, startPoint y: 322, endPoint x: 235, endPoint y: 309, distance: 13.0
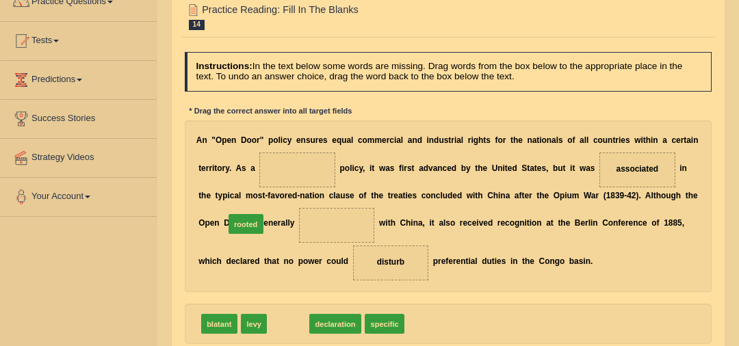
drag, startPoint x: 282, startPoint y: 300, endPoint x: 234, endPoint y: 205, distance: 106.5
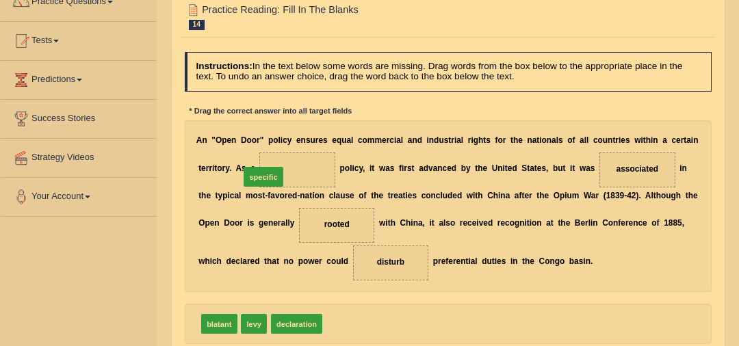
drag, startPoint x: 341, startPoint y: 324, endPoint x: 244, endPoint y: 147, distance: 202.2
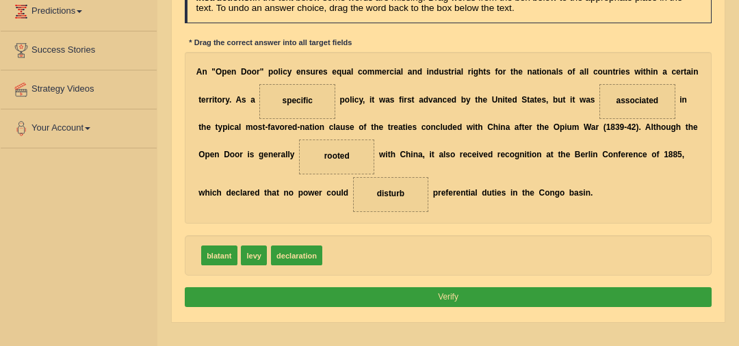
scroll to position [211, 0]
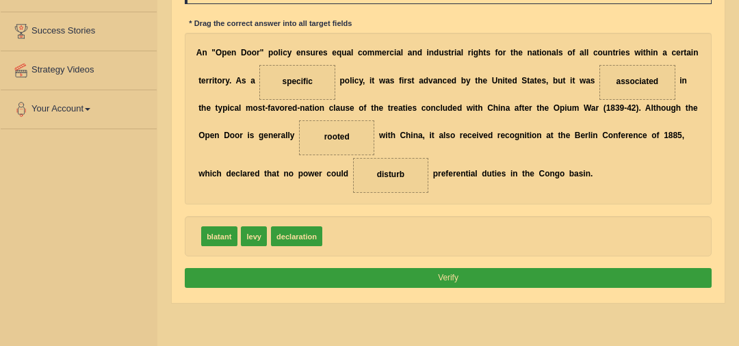
click at [384, 287] on div "Instructions: In the text below some words are missing. Drag words from the box…" at bounding box center [447, 128] width 533 height 339
click at [401, 268] on button "Verify" at bounding box center [449, 278] width 528 height 20
